Goal: Transaction & Acquisition: Purchase product/service

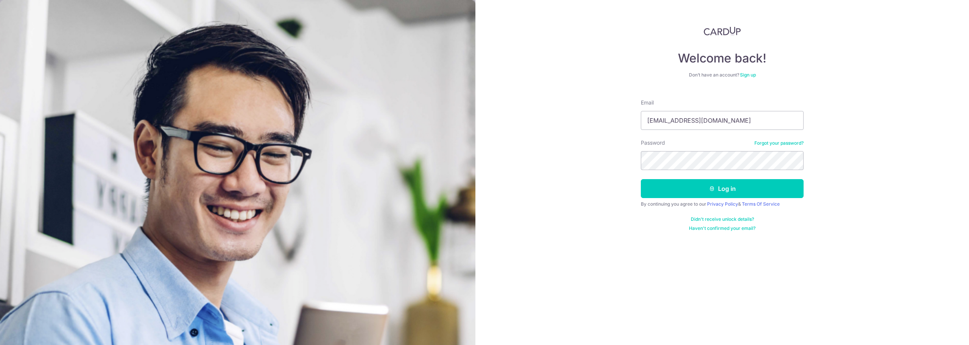
click at [693, 185] on button "Log in" at bounding box center [722, 188] width 163 height 19
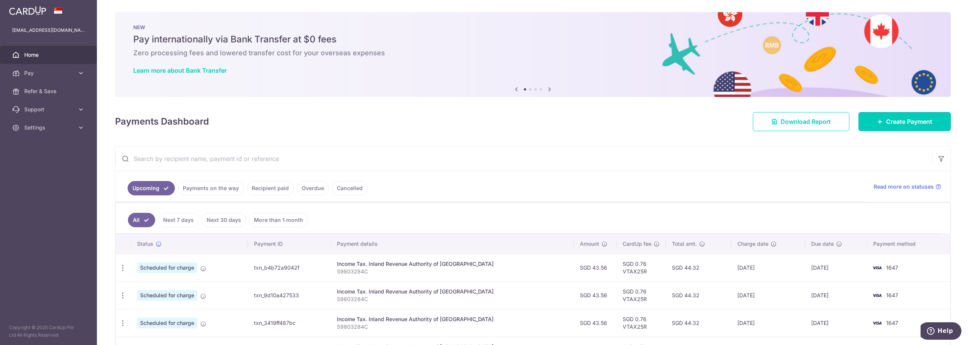
drag, startPoint x: 909, startPoint y: 128, endPoint x: 898, endPoint y: 133, distance: 12.7
click at [909, 128] on link "Create Payment" at bounding box center [905, 121] width 92 height 19
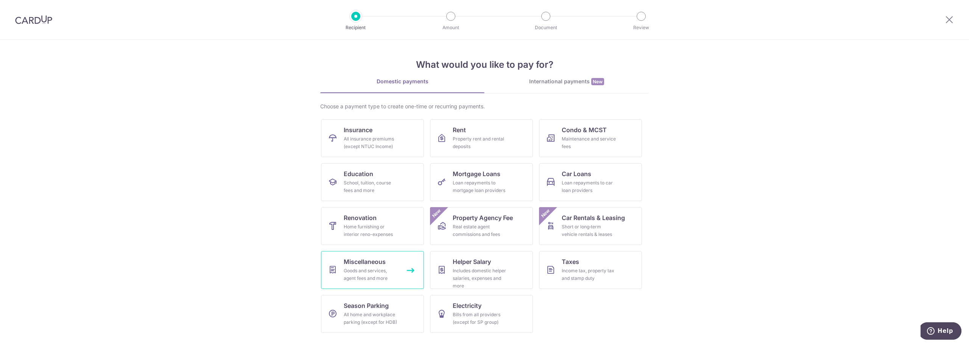
click at [388, 276] on div "Goods and services, agent fees and more" at bounding box center [371, 274] width 55 height 15
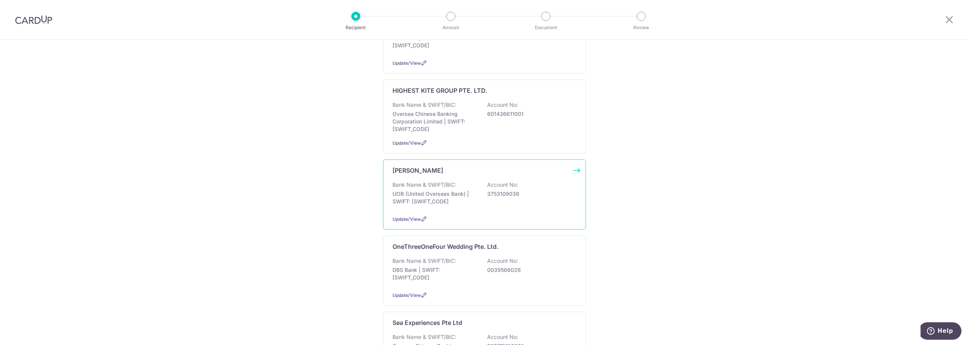
scroll to position [303, 0]
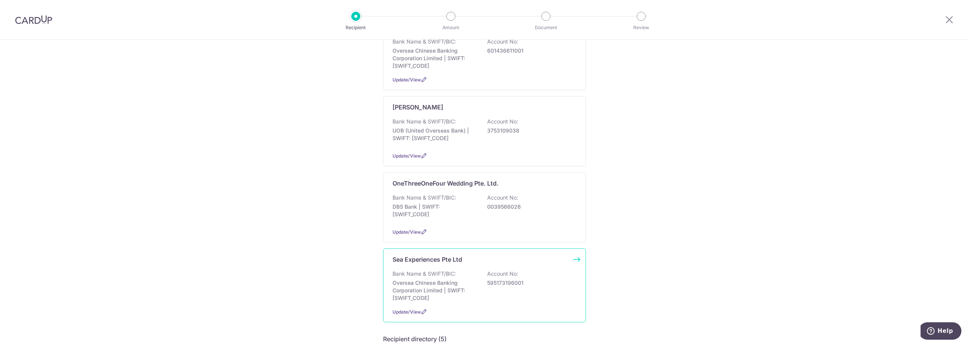
click at [478, 259] on div "Sea Experiences Pte Ltd Bank Name & SWIFT/BIC: Oversea Chinese Banking Corporat…" at bounding box center [484, 285] width 203 height 74
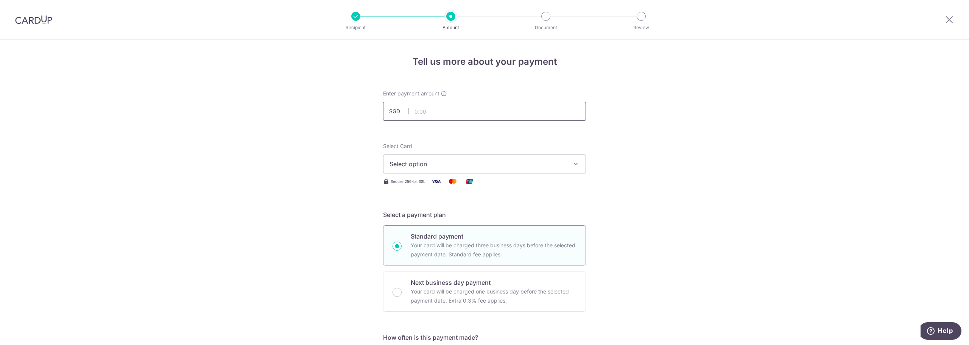
click at [517, 104] on input "text" at bounding box center [484, 111] width 203 height 19
type input "985.00"
click at [541, 143] on div "Select Card Select option Add credit card Your Cards **** 0490 **** 1647" at bounding box center [484, 157] width 203 height 31
click at [490, 168] on span "Select option" at bounding box center [478, 163] width 176 height 9
click at [459, 230] on link "**** 1647" at bounding box center [484, 236] width 202 height 18
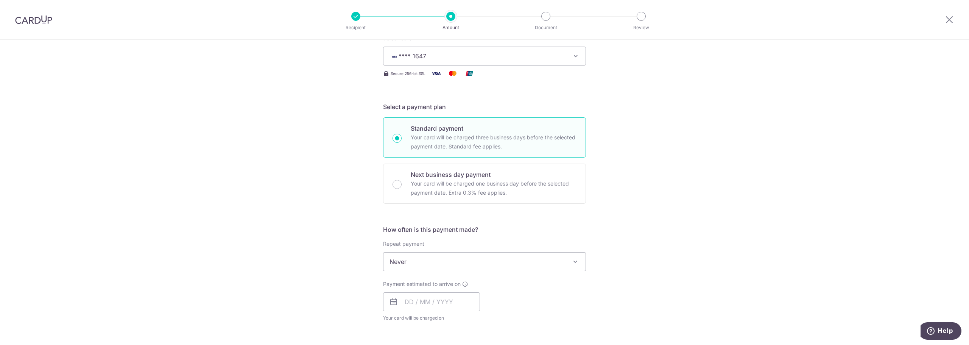
scroll to position [151, 0]
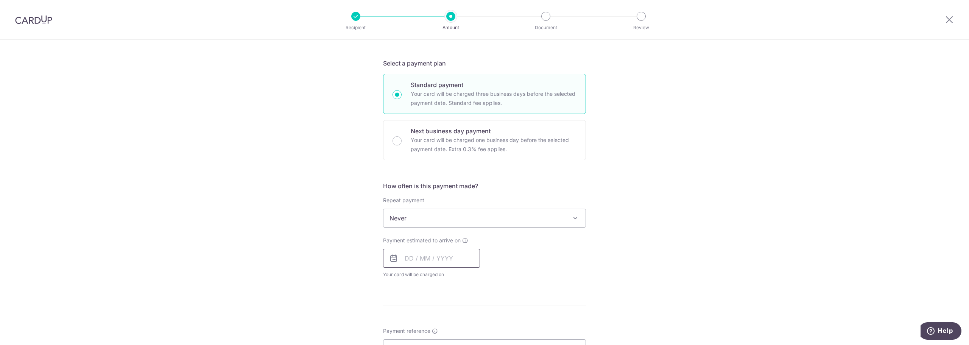
click at [433, 257] on input "text" at bounding box center [431, 258] width 97 height 19
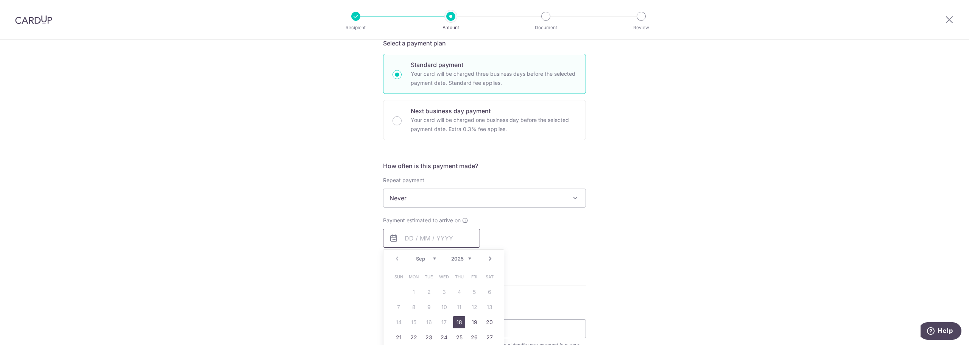
scroll to position [189, 0]
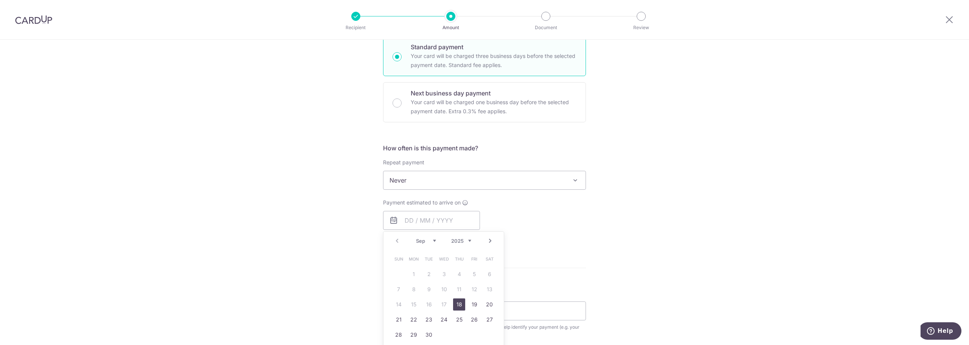
drag, startPoint x: 460, startPoint y: 307, endPoint x: 575, endPoint y: 257, distance: 125.2
click at [460, 307] on link "18" at bounding box center [459, 304] width 12 height 12
type input "18/09/2025"
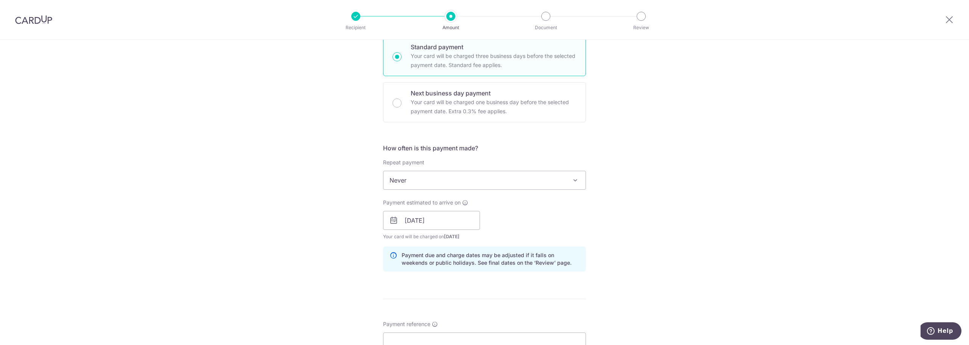
click at [524, 232] on div "Payment estimated to arrive on 18/09/2025 Prev Next Sep Oct Nov Dec 2025 2026 2…" at bounding box center [485, 220] width 212 height 42
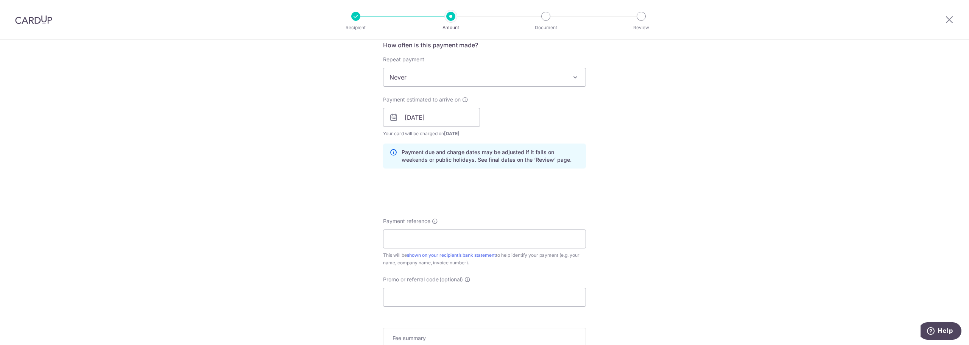
scroll to position [303, 0]
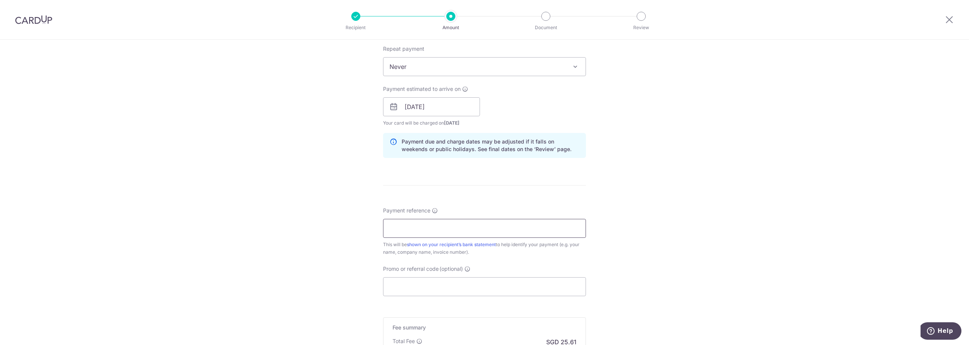
click at [496, 230] on input "Payment reference" at bounding box center [484, 228] width 203 height 19
type input "202200918"
click at [606, 241] on div "Tell us more about your payment Enter payment amount SGD 985.00 985.00 Select C…" at bounding box center [484, 95] width 969 height 716
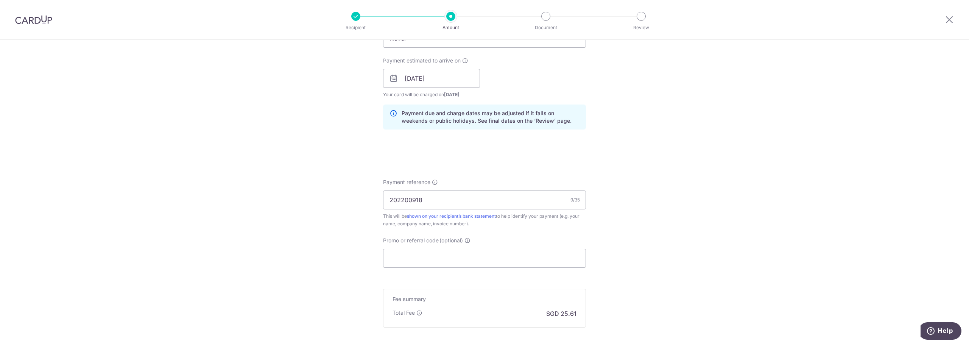
scroll to position [379, 0]
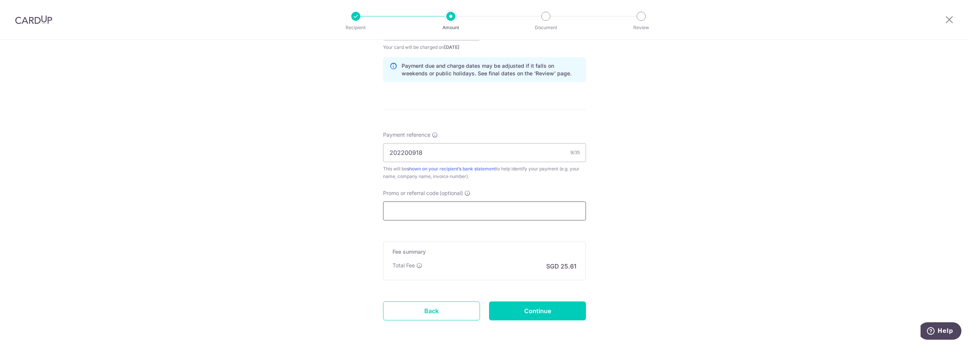
click at [478, 213] on input "Promo or referral code (optional)" at bounding box center [484, 210] width 203 height 19
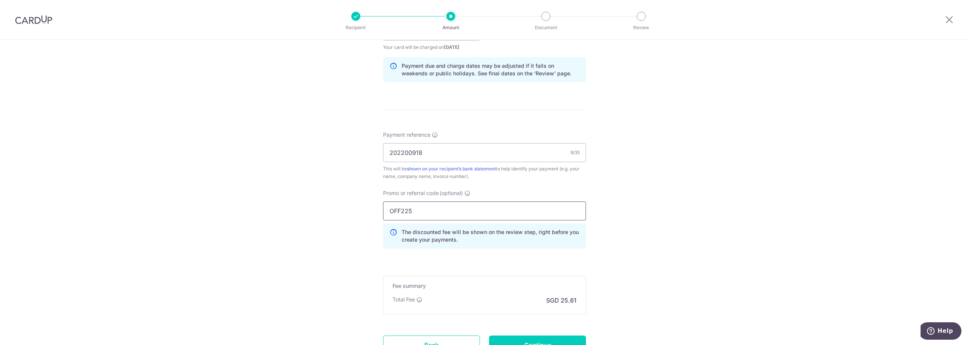
type input "OFF225"
click at [718, 253] on div "Tell us more about your payment Enter payment amount SGD 985.00 985.00 Select C…" at bounding box center [484, 36] width 969 height 750
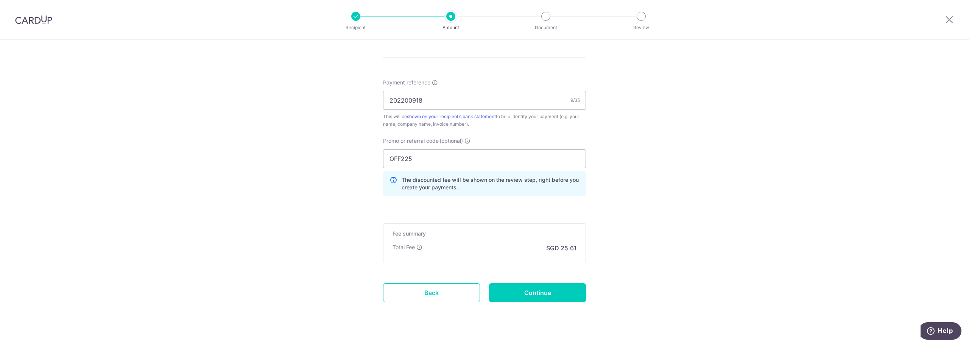
scroll to position [445, 0]
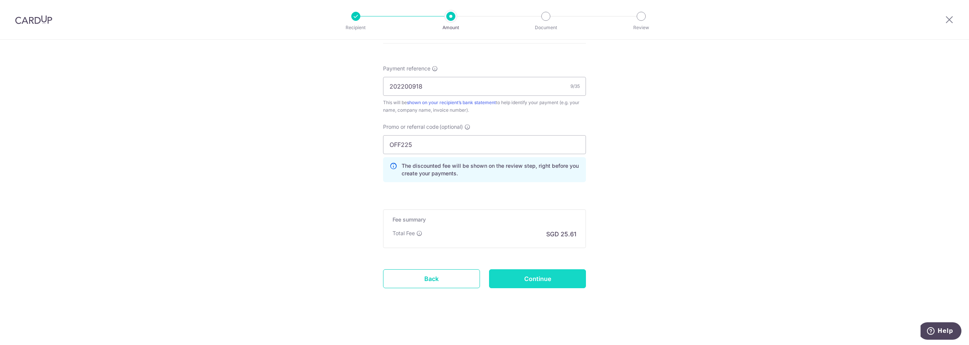
click at [567, 274] on input "Continue" at bounding box center [537, 278] width 97 height 19
type input "Create Schedule"
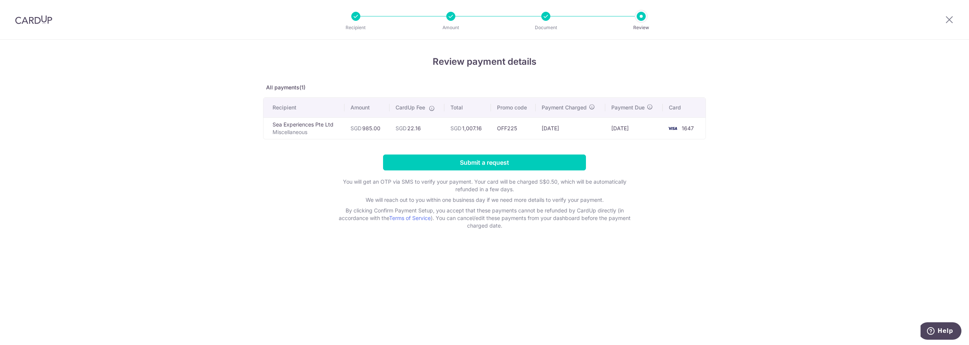
click at [549, 17] on div at bounding box center [545, 16] width 9 height 9
click at [687, 157] on form "Submit a request You will get an OTP via SMS to verify your payment. Your card …" at bounding box center [484, 191] width 443 height 75
click at [544, 14] on div at bounding box center [545, 16] width 9 height 9
click at [519, 163] on input "Submit a request" at bounding box center [484, 162] width 203 height 16
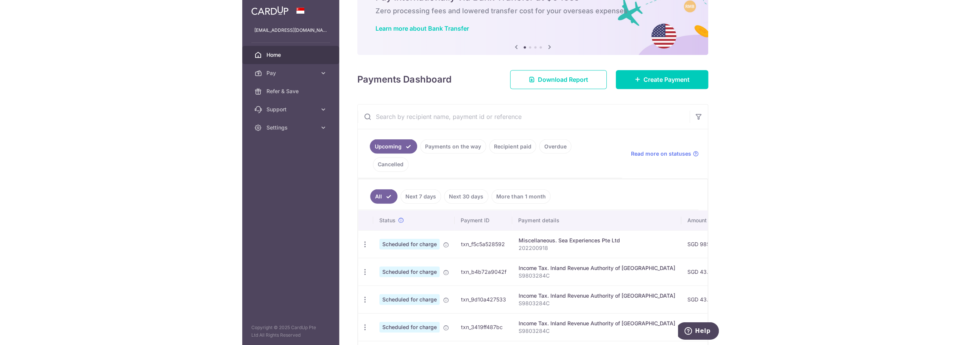
scroll to position [38, 0]
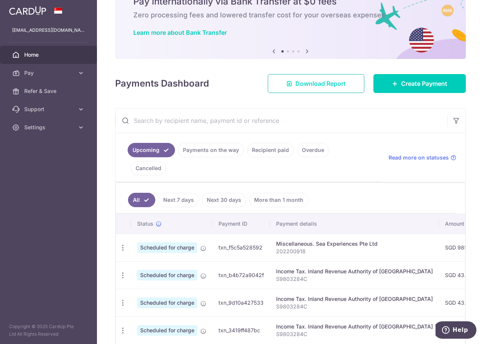
click at [321, 86] on span "Download Report" at bounding box center [320, 83] width 50 height 9
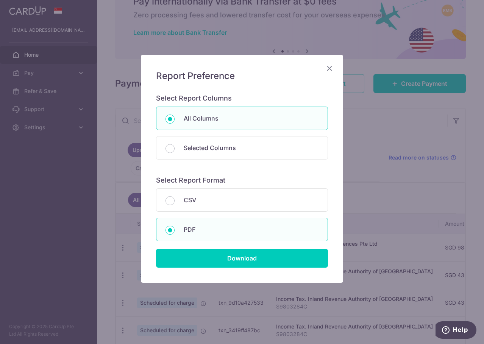
click at [328, 68] on icon "Close" at bounding box center [329, 68] width 9 height 9
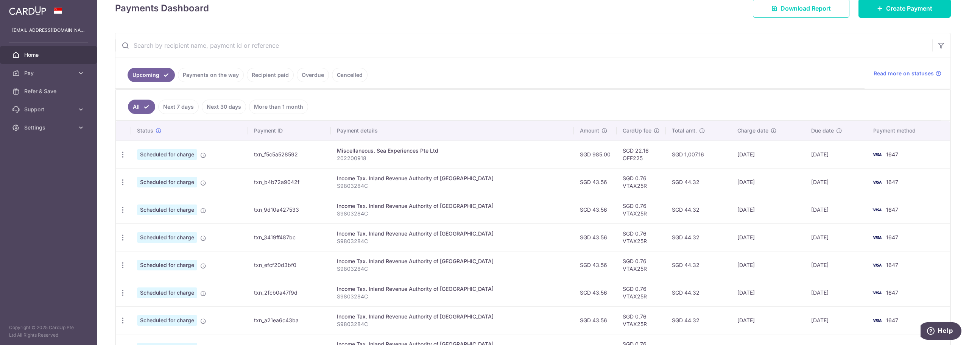
scroll to position [114, 0]
click at [582, 62] on ul "Upcoming Payments on the way Recipient paid Overdue Cancelled" at bounding box center [489, 73] width 749 height 31
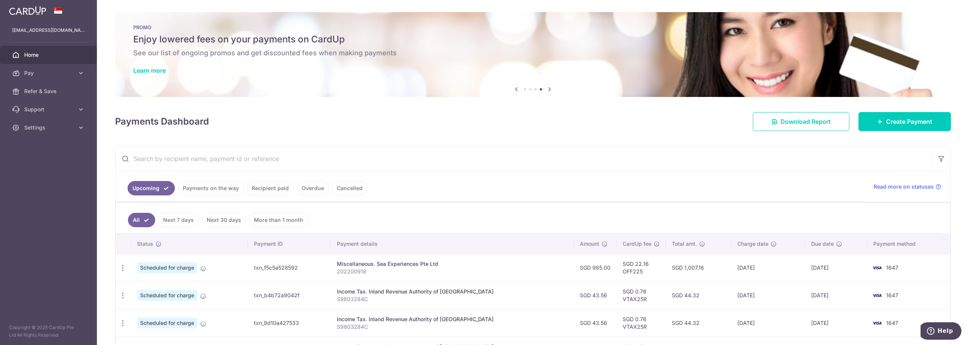
click at [569, 143] on div "× Pause Schedule Pause all future payments in this series Pause just this one p…" at bounding box center [533, 172] width 872 height 345
